Goal: Task Accomplishment & Management: Use online tool/utility

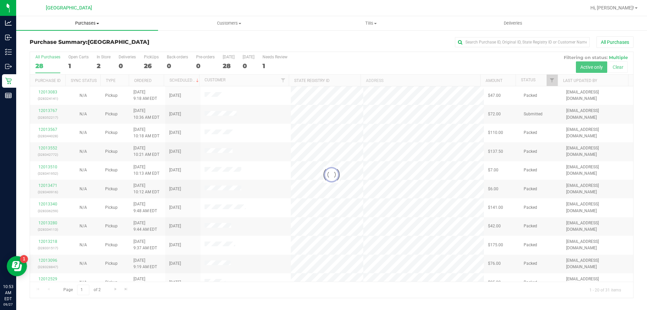
click at [85, 23] on span "Purchases" at bounding box center [87, 23] width 142 height 6
click at [44, 44] on li "Summary of purchases" at bounding box center [87, 41] width 142 height 8
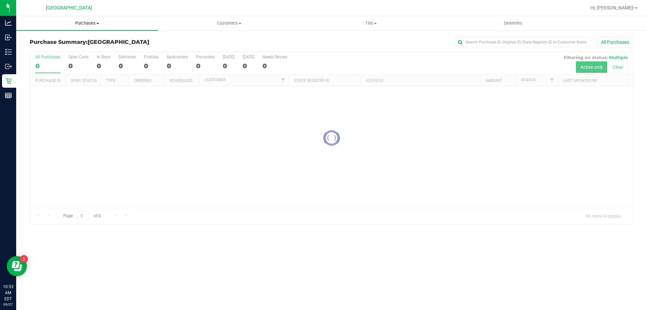
click at [81, 22] on span "Purchases" at bounding box center [87, 23] width 142 height 6
click at [46, 48] on span "Fulfillment" at bounding box center [37, 49] width 42 height 6
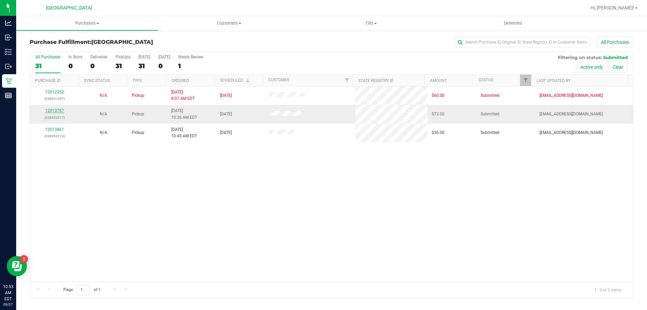
click at [57, 109] on link "12013767" at bounding box center [54, 110] width 19 height 5
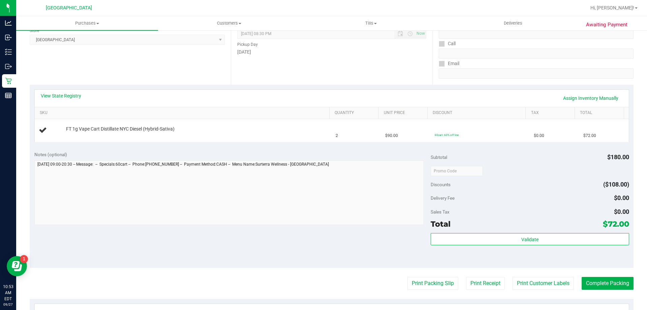
scroll to position [202, 0]
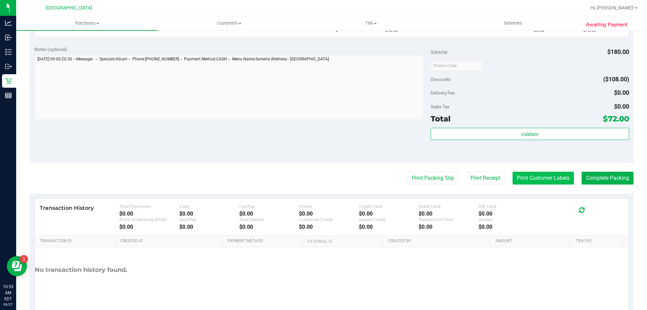
click at [526, 179] on button "Print Customer Labels" at bounding box center [542, 177] width 61 height 13
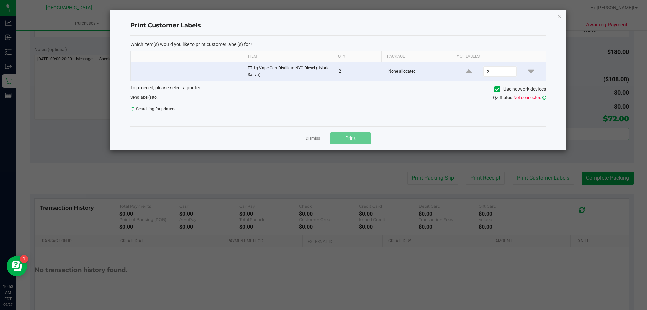
click at [545, 98] on icon at bounding box center [544, 97] width 4 height 4
click at [544, 96] on icon at bounding box center [544, 97] width 4 height 4
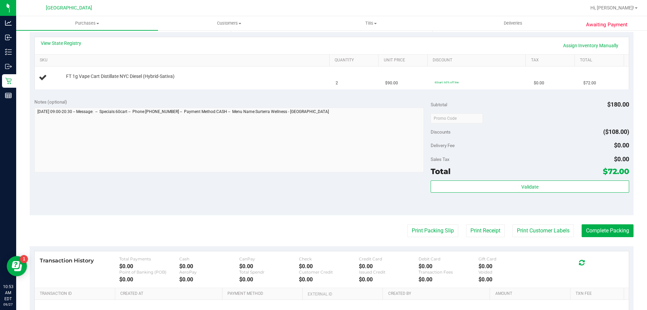
scroll to position [225, 0]
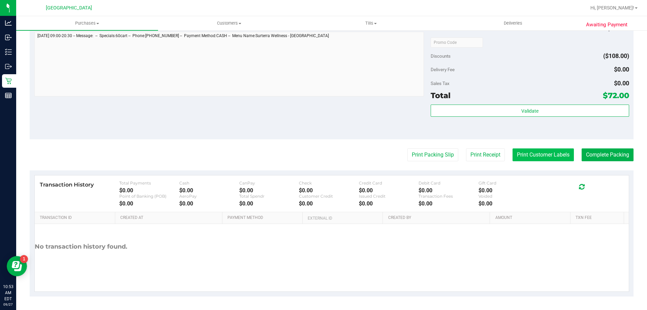
click at [543, 155] on button "Print Customer Labels" at bounding box center [542, 154] width 61 height 13
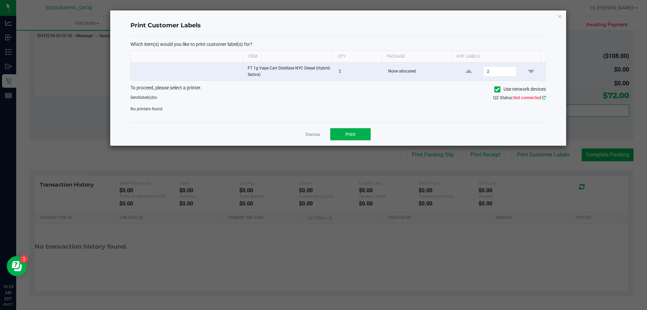
click at [544, 98] on icon at bounding box center [544, 97] width 4 height 4
